Goal: Navigation & Orientation: Find specific page/section

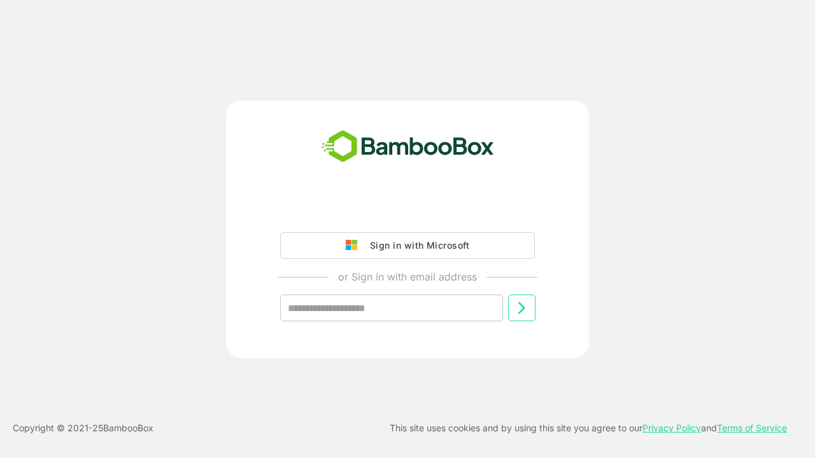
type input "**********"
click at [521, 308] on icon at bounding box center [521, 307] width 15 height 15
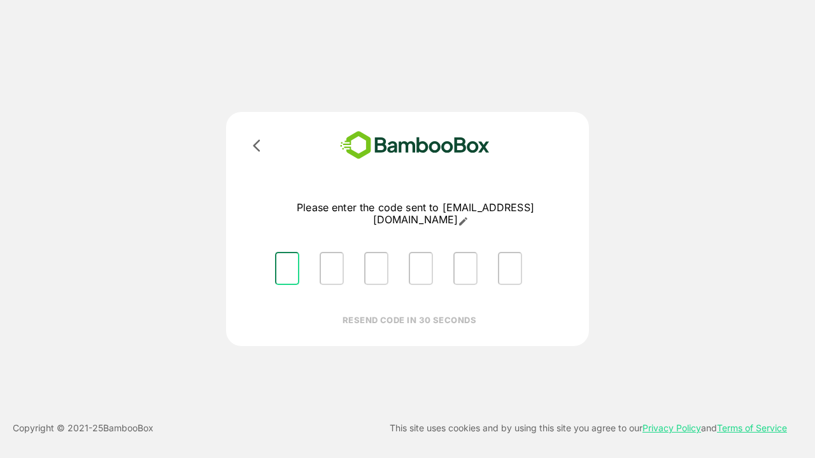
type input "*"
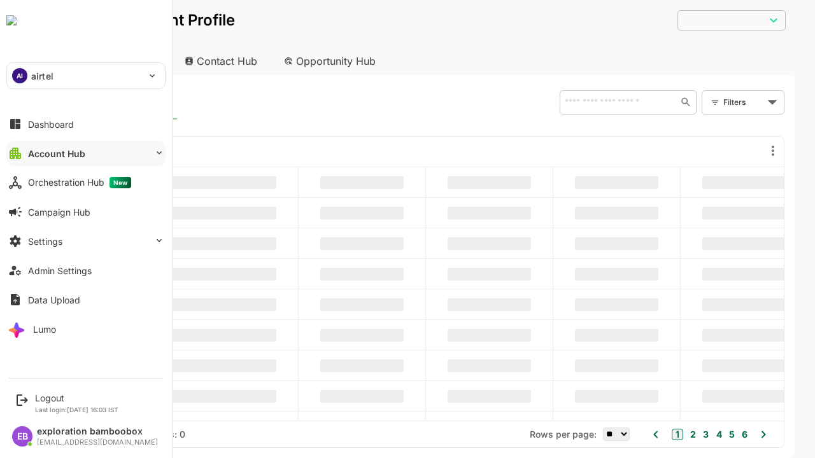
click at [85, 153] on button "Account Hub" at bounding box center [85, 153] width 159 height 25
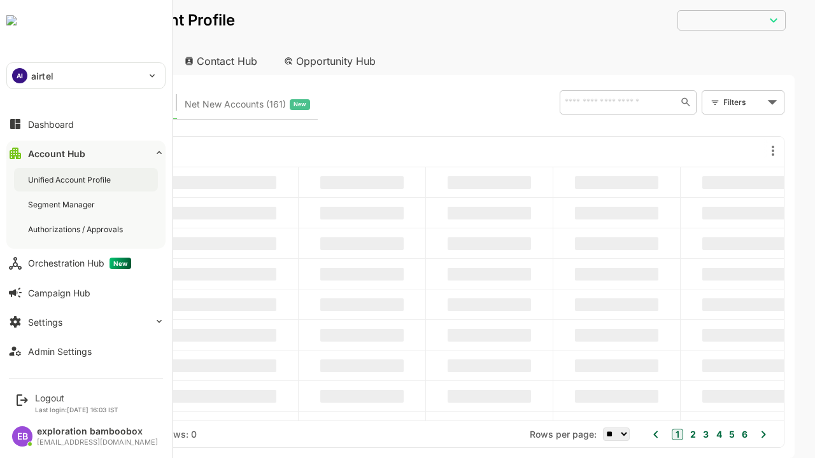
click at [71, 180] on div "Unified Account Profile" at bounding box center [70, 179] width 85 height 11
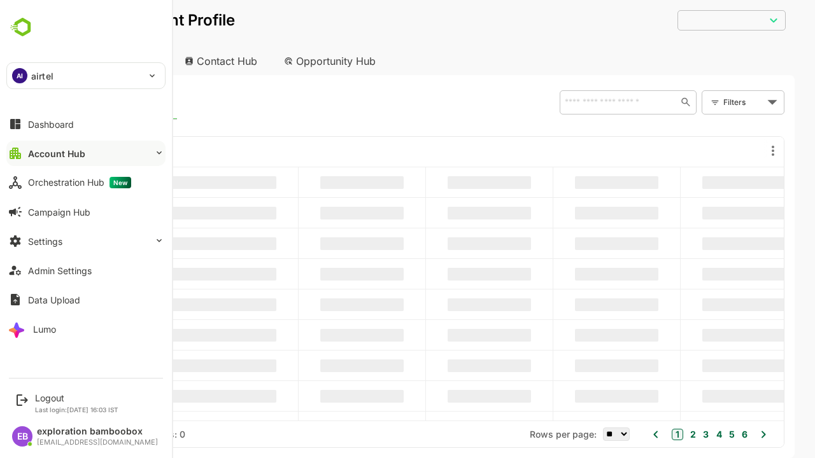
click at [85, 153] on button "Account Hub" at bounding box center [85, 153] width 159 height 25
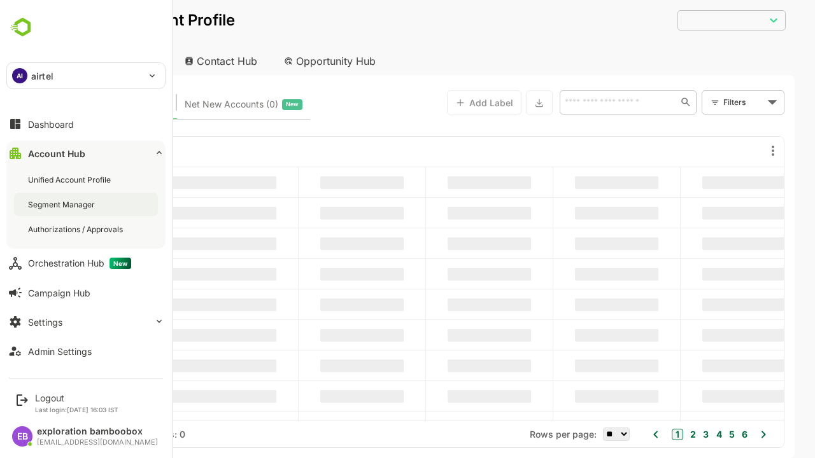
click at [62, 204] on div "Segment Manager" at bounding box center [62, 204] width 69 height 11
click at [76, 229] on div "Authorizations / Approvals" at bounding box center [76, 229] width 97 height 11
click at [85, 322] on button "Settings" at bounding box center [85, 321] width 159 height 25
